Goal: Navigation & Orientation: Find specific page/section

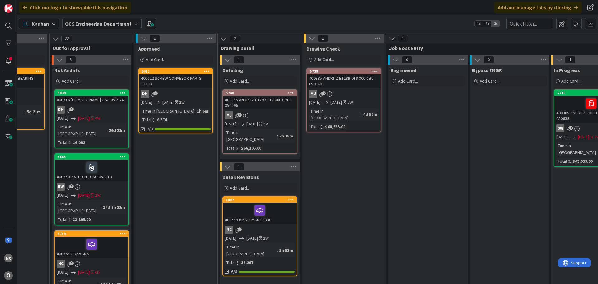
scroll to position [0, 385]
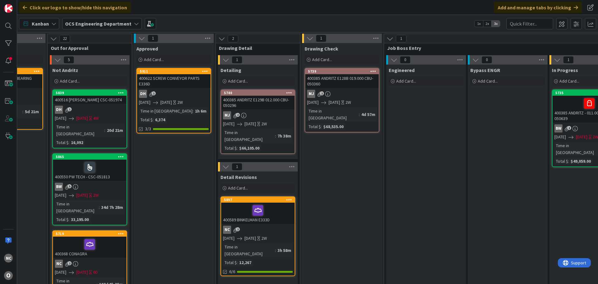
click at [281, 208] on div at bounding box center [258, 210] width 70 height 13
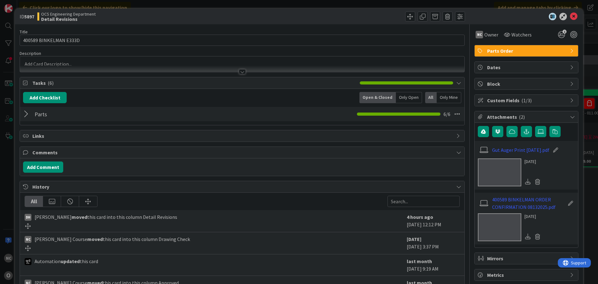
click at [24, 114] on div at bounding box center [27, 113] width 8 height 11
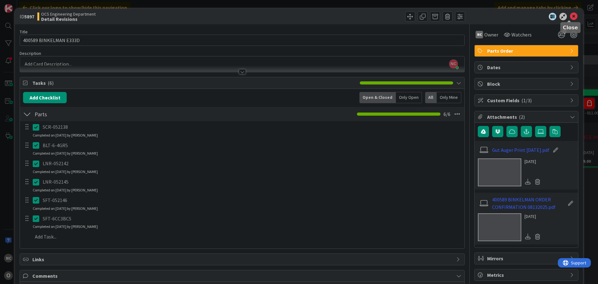
click at [569, 16] on icon at bounding box center [572, 16] width 7 height 7
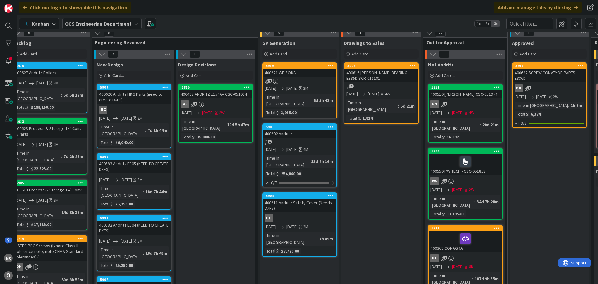
scroll to position [6, 0]
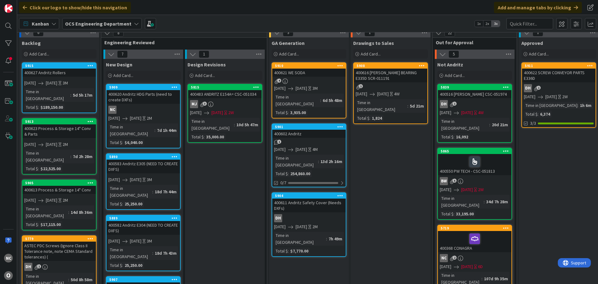
click at [145, 162] on div "400583 Andritz E305 (NEED TO CREATE DXFS)" at bounding box center [142, 166] width 73 height 14
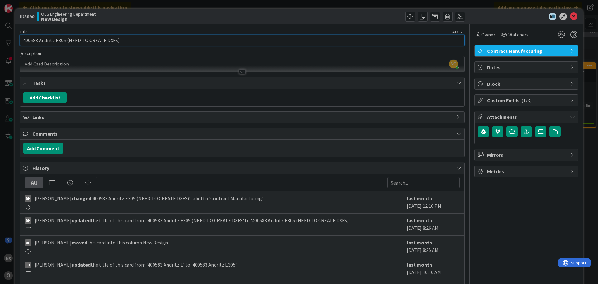
drag, startPoint x: 37, startPoint y: 41, endPoint x: 22, endPoint y: 40, distance: 15.6
click at [22, 40] on input "400583 Andritz E305 (NEED TO CREATE DXFS)" at bounding box center [242, 40] width 445 height 11
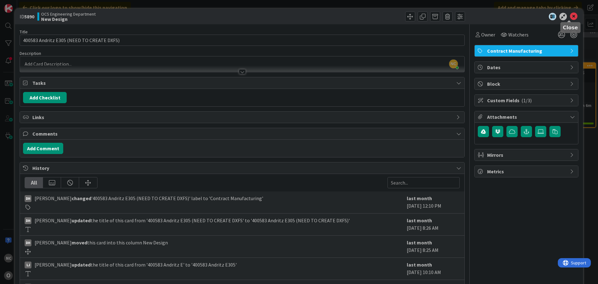
click at [569, 17] on icon at bounding box center [572, 16] width 7 height 7
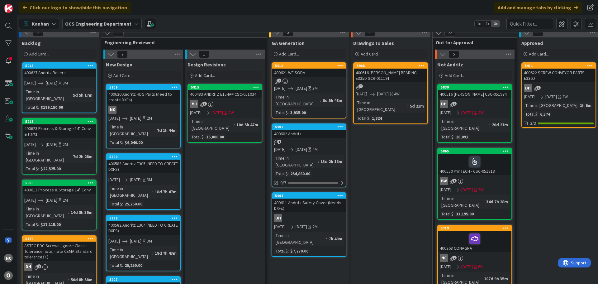
click at [157, 111] on div "NC" at bounding box center [142, 109] width 73 height 8
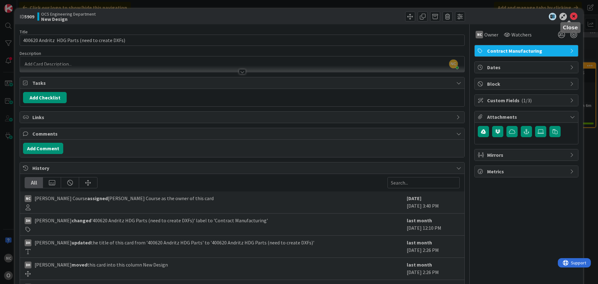
click at [569, 19] on icon at bounding box center [572, 16] width 7 height 7
